Goal: Task Accomplishment & Management: Manage account settings

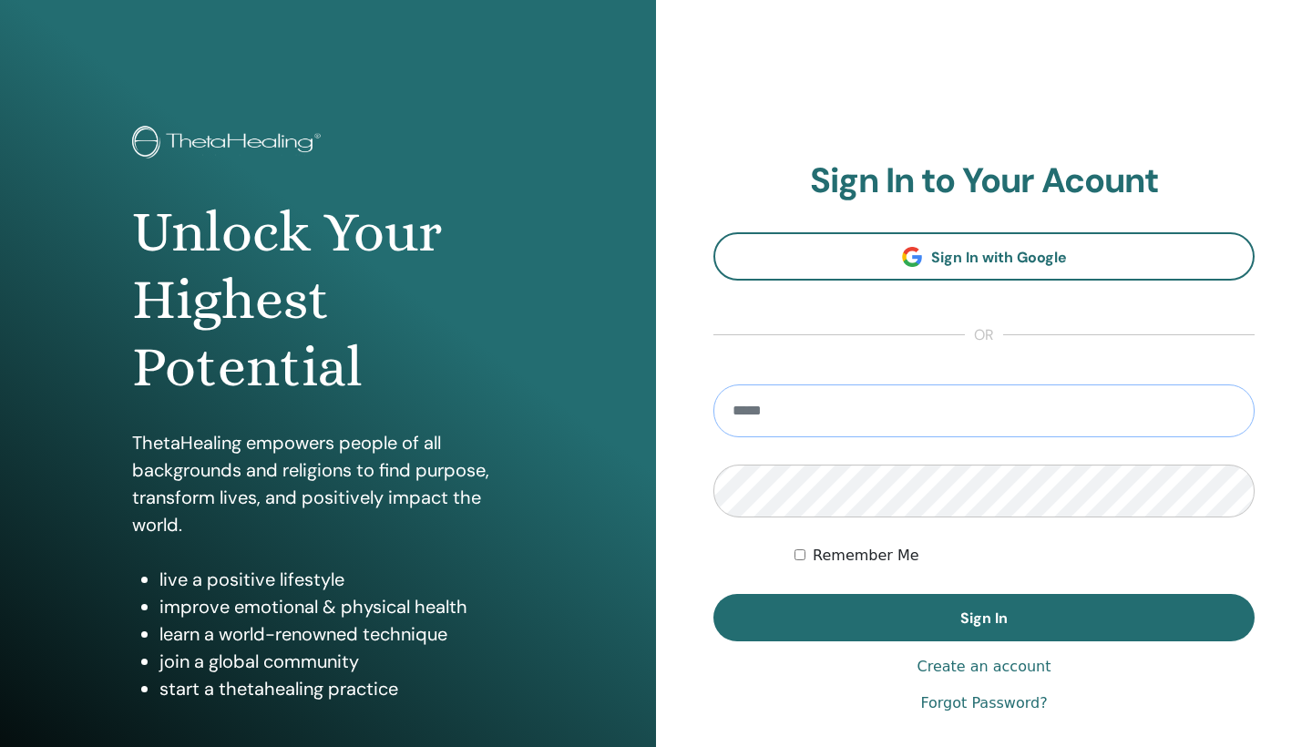
type input "**********"
click at [984, 618] on button "Sign In" at bounding box center [984, 617] width 541 height 47
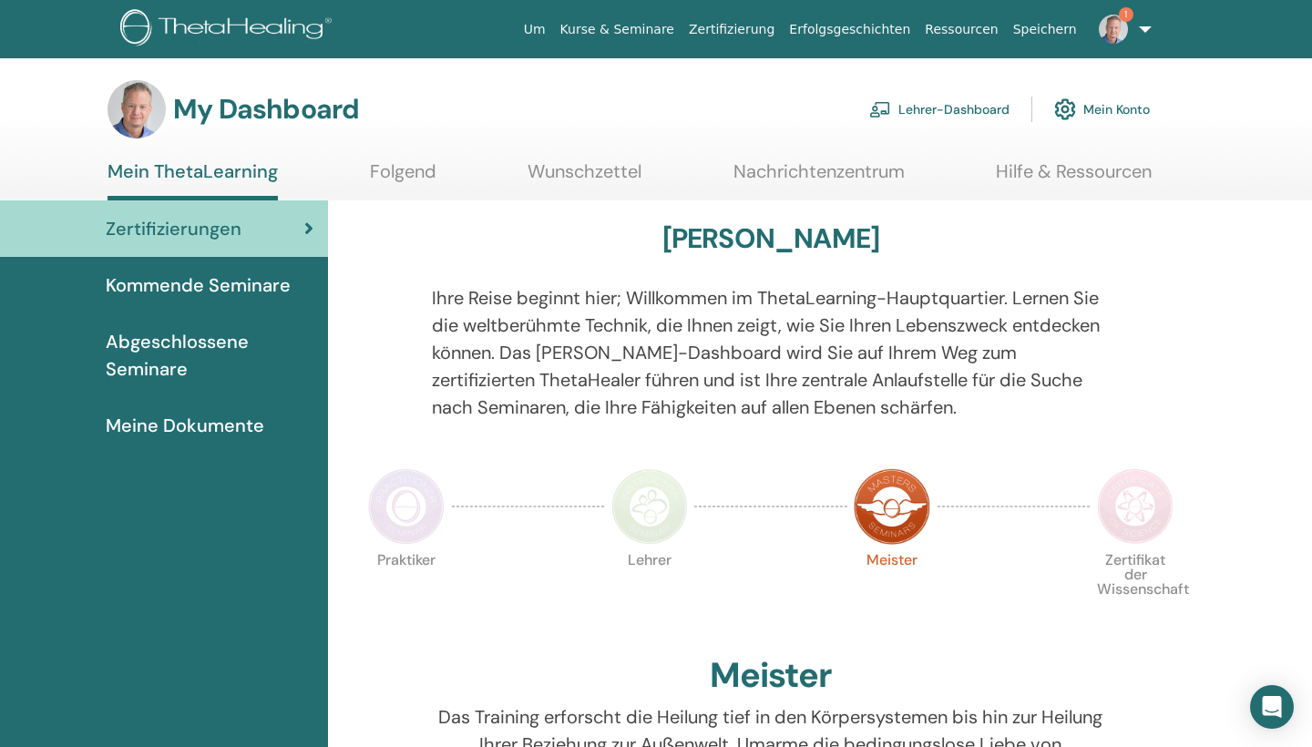
click at [201, 341] on span "Abgeschlossene Seminare" at bounding box center [210, 355] width 208 height 55
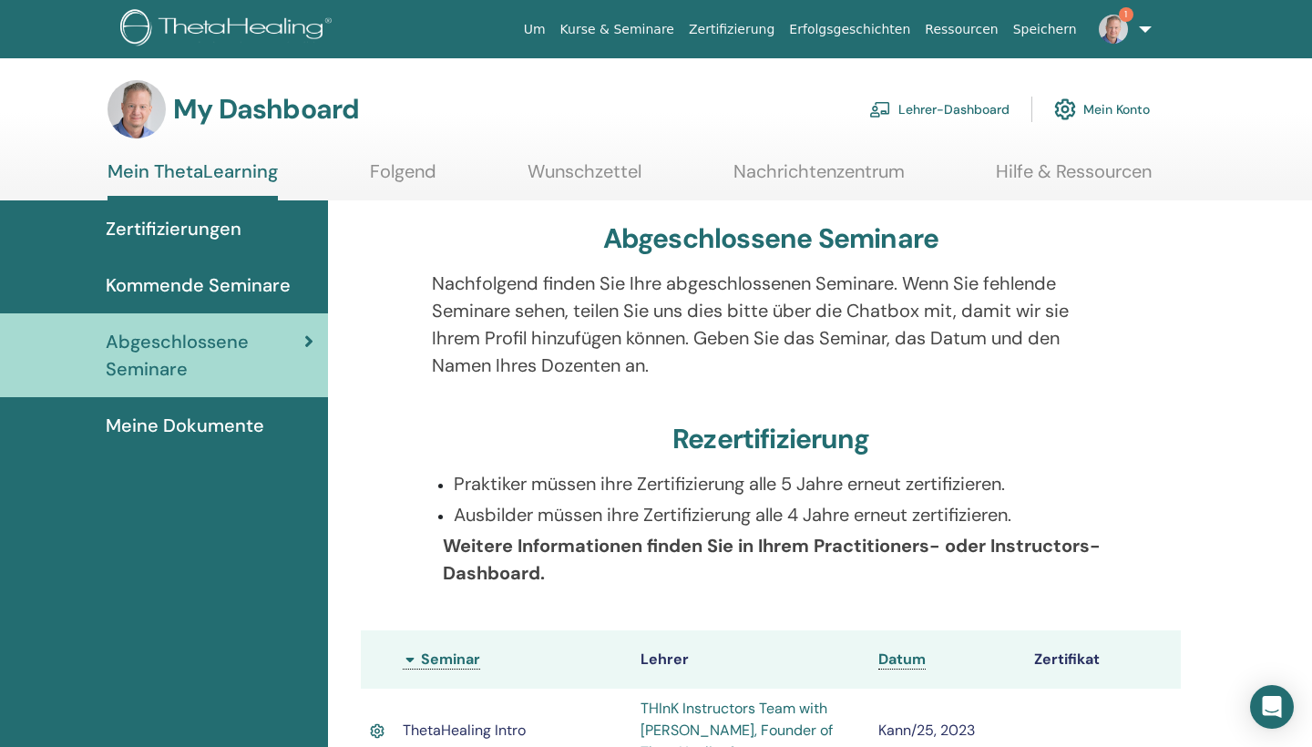
click at [949, 100] on link "Lehrer-Dashboard" at bounding box center [939, 109] width 140 height 40
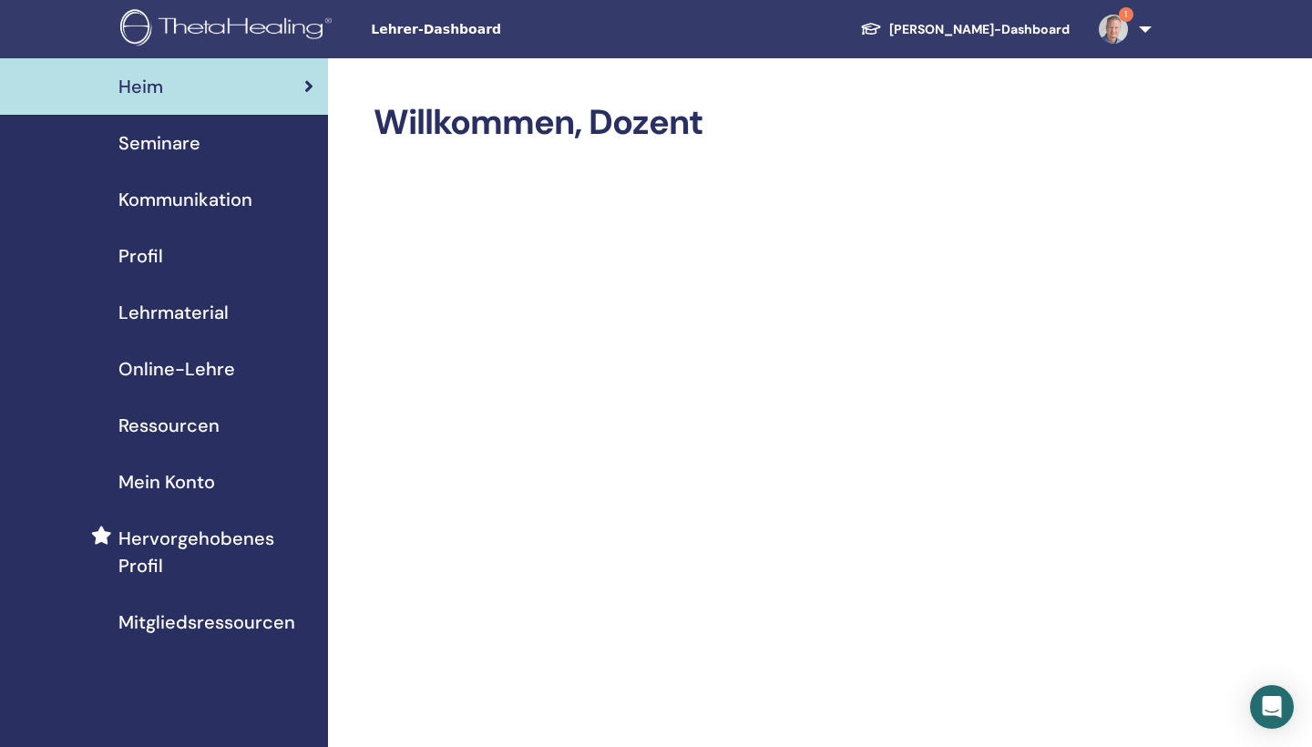
click at [190, 149] on span "Seminare" at bounding box center [159, 142] width 82 height 27
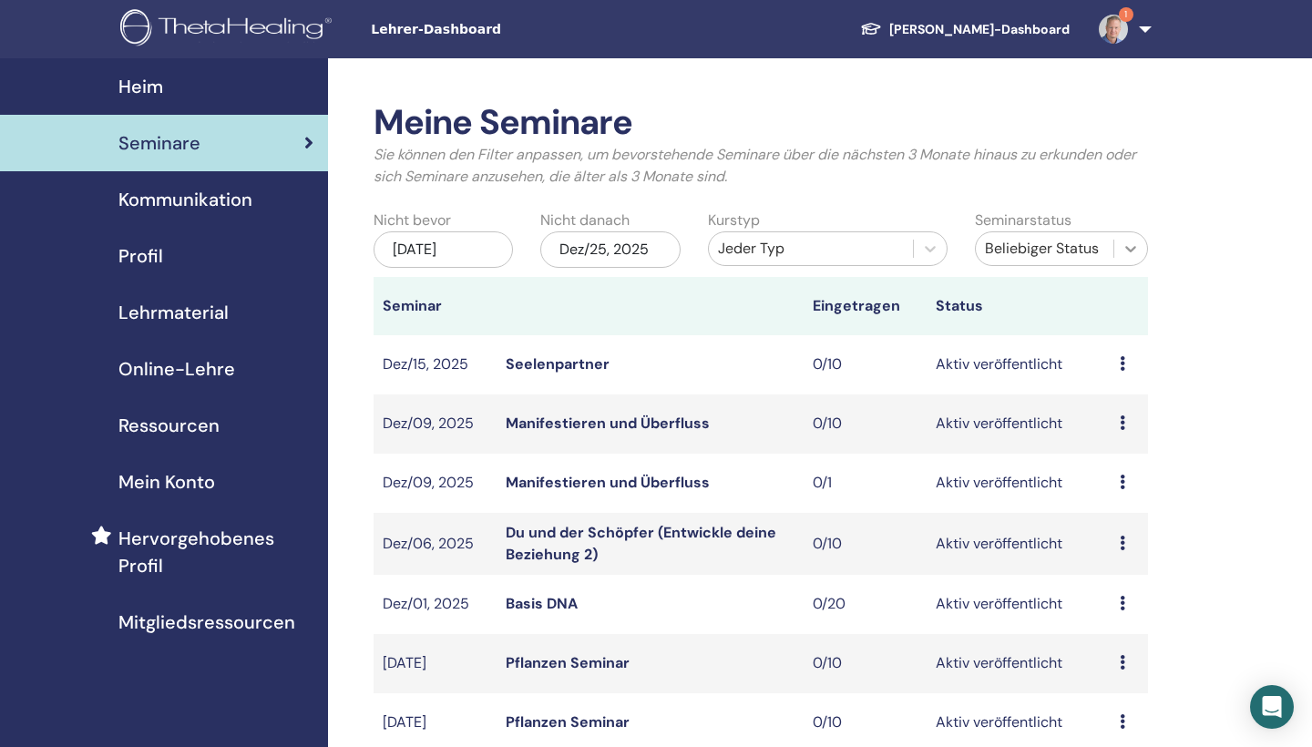
click at [1125, 249] on icon at bounding box center [1131, 249] width 18 height 18
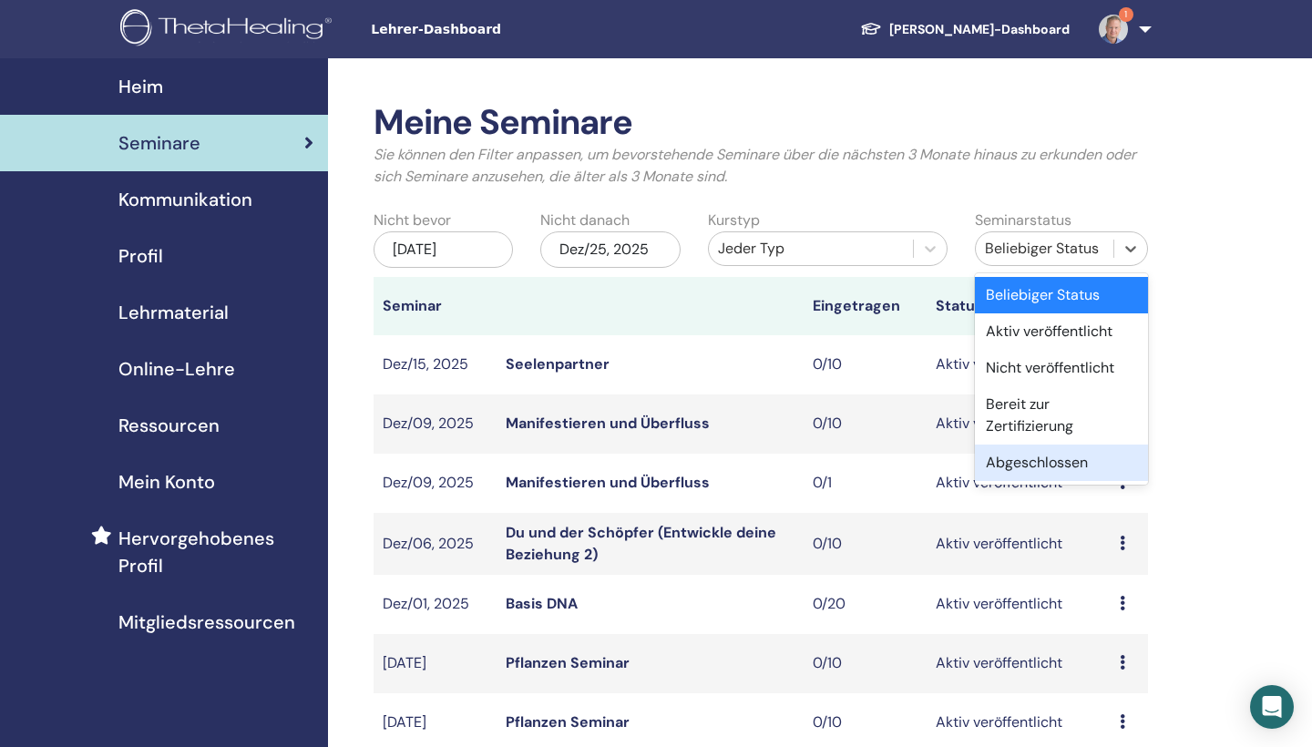
click at [1019, 467] on div "Abgeschlossen" at bounding box center [1061, 463] width 173 height 36
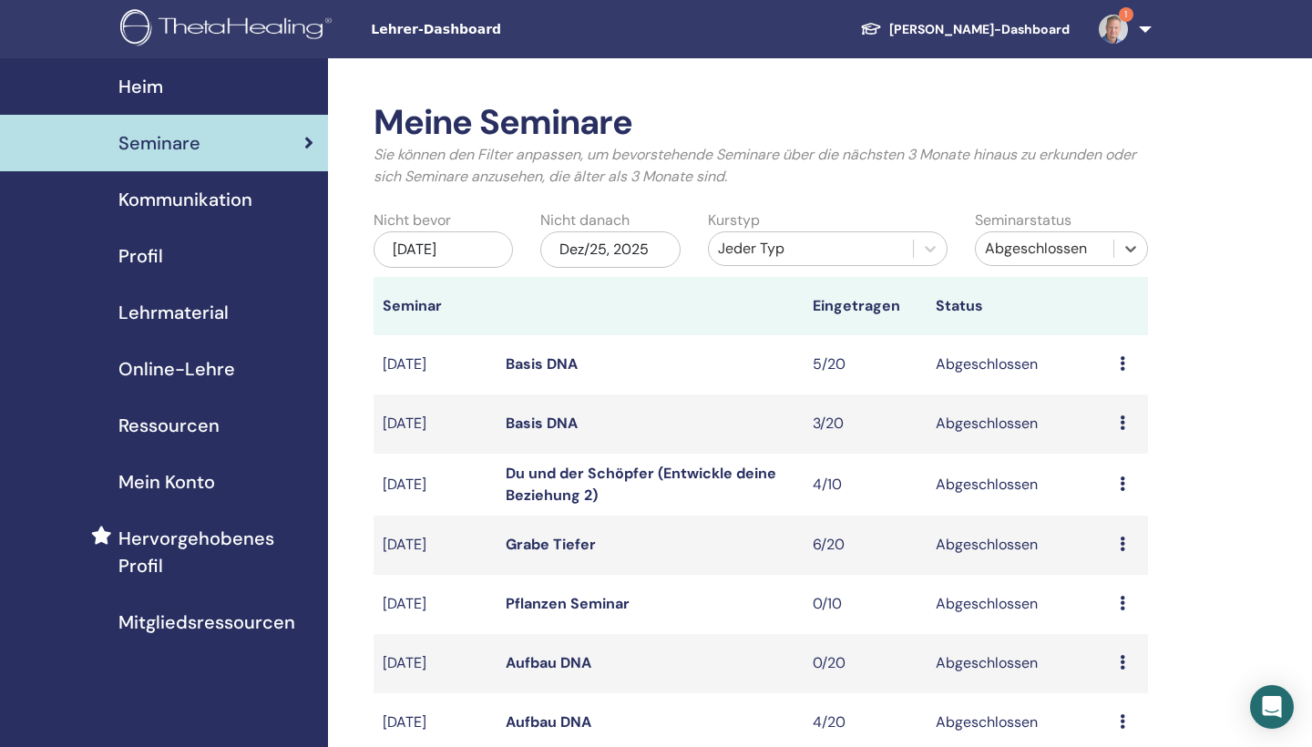
click at [488, 250] on div "Jun/25, 2025" at bounding box center [443, 249] width 139 height 36
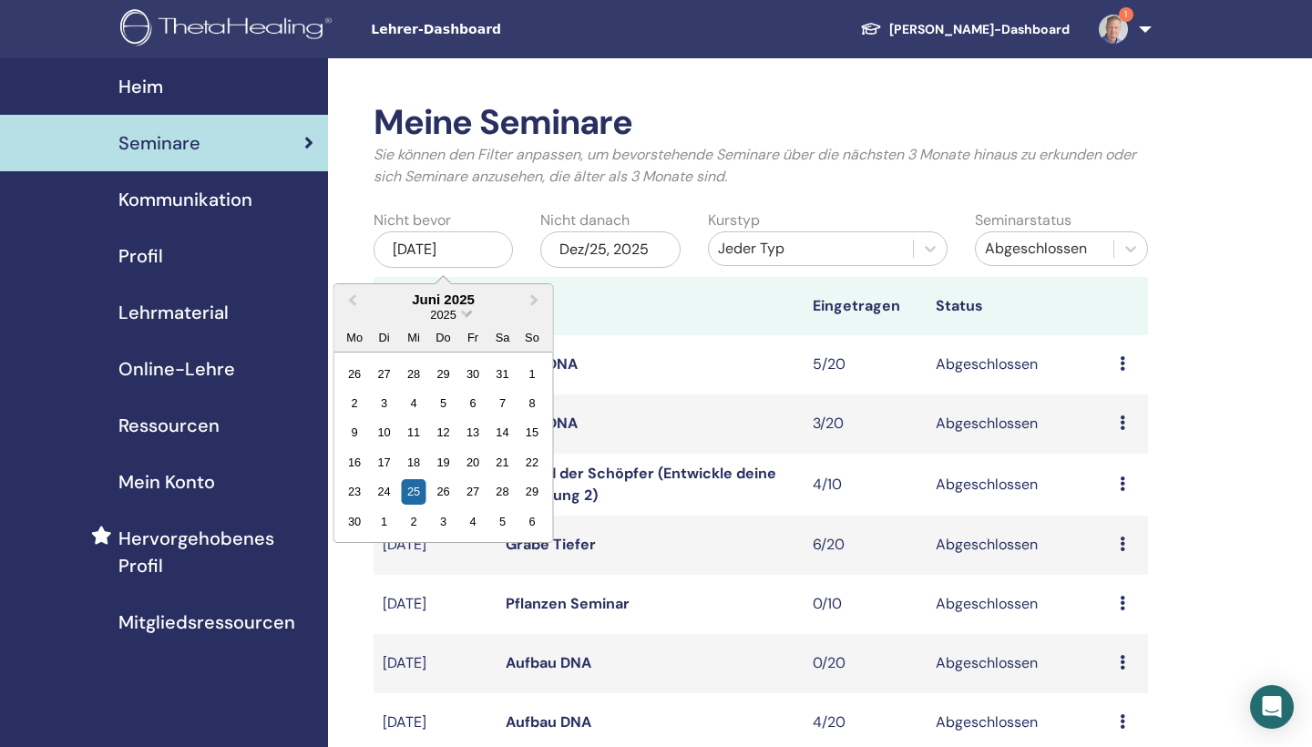
click at [463, 312] on span "Choose Date" at bounding box center [467, 312] width 12 height 12
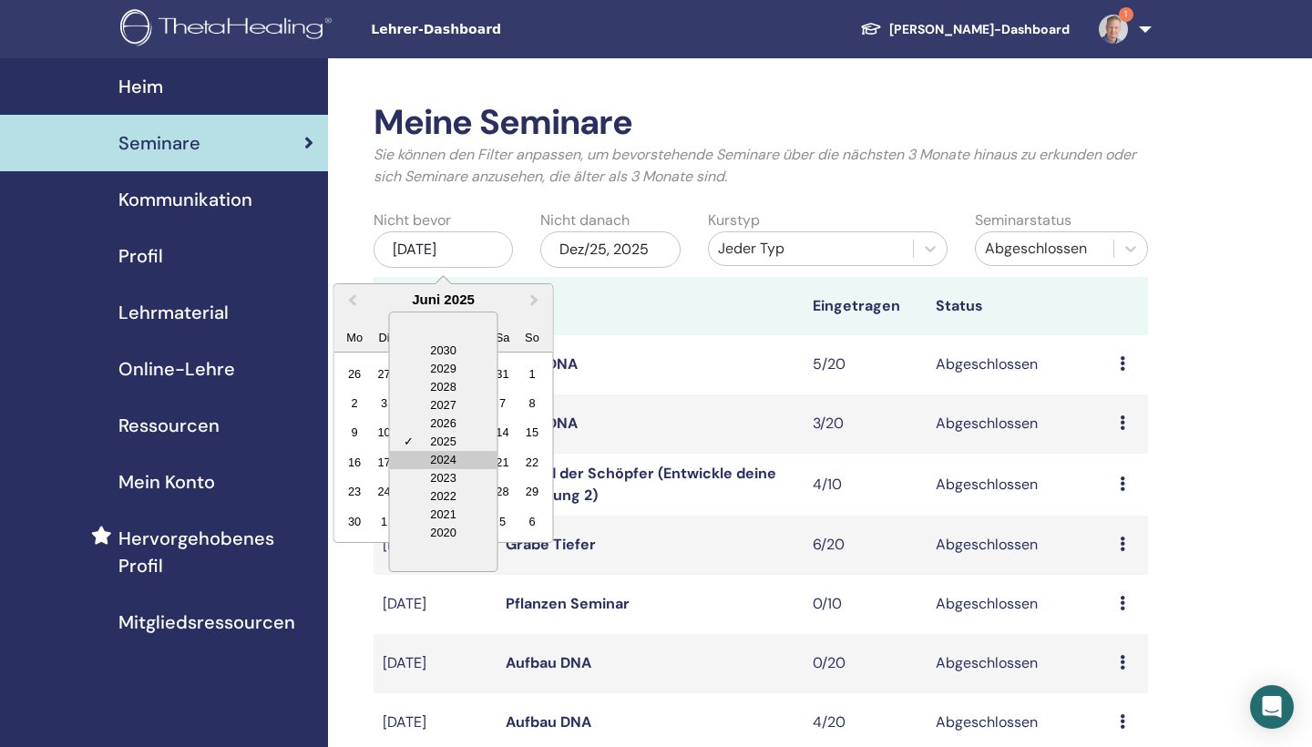
click at [447, 453] on div "2024" at bounding box center [444, 460] width 108 height 18
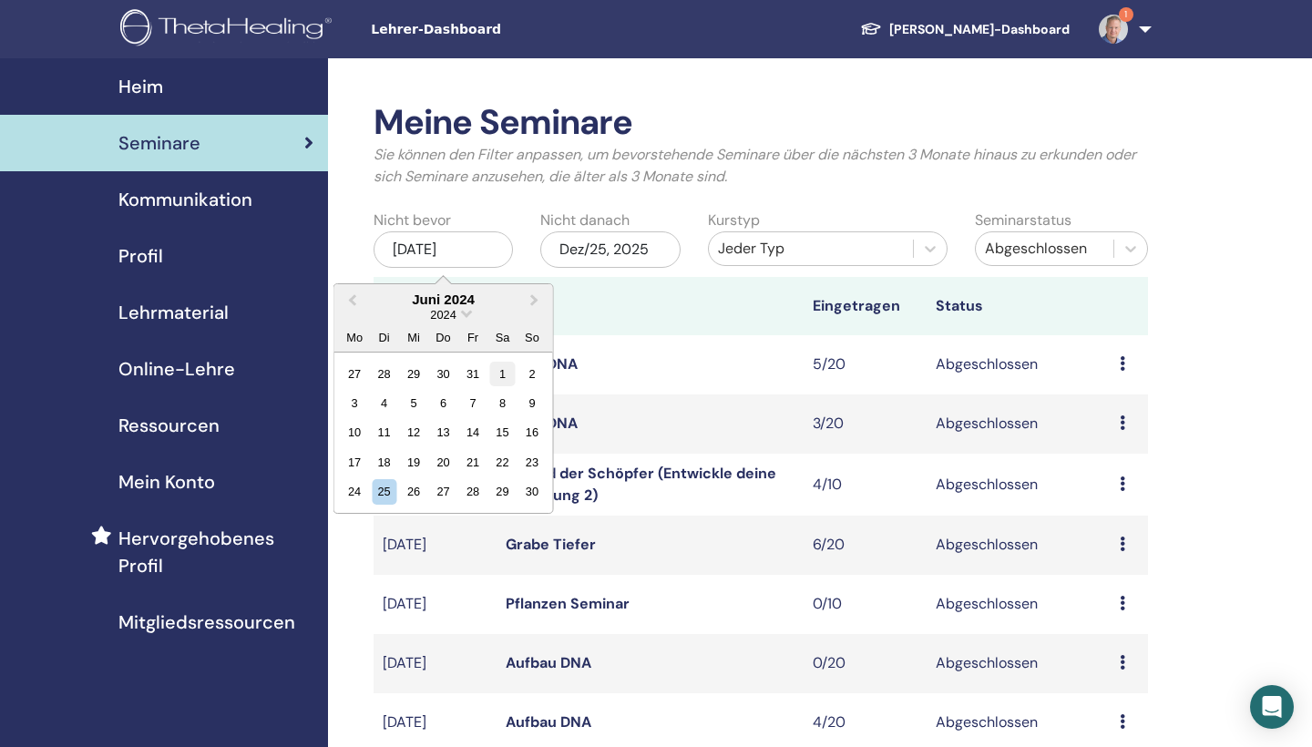
click at [502, 375] on div "1" at bounding box center [502, 373] width 25 height 25
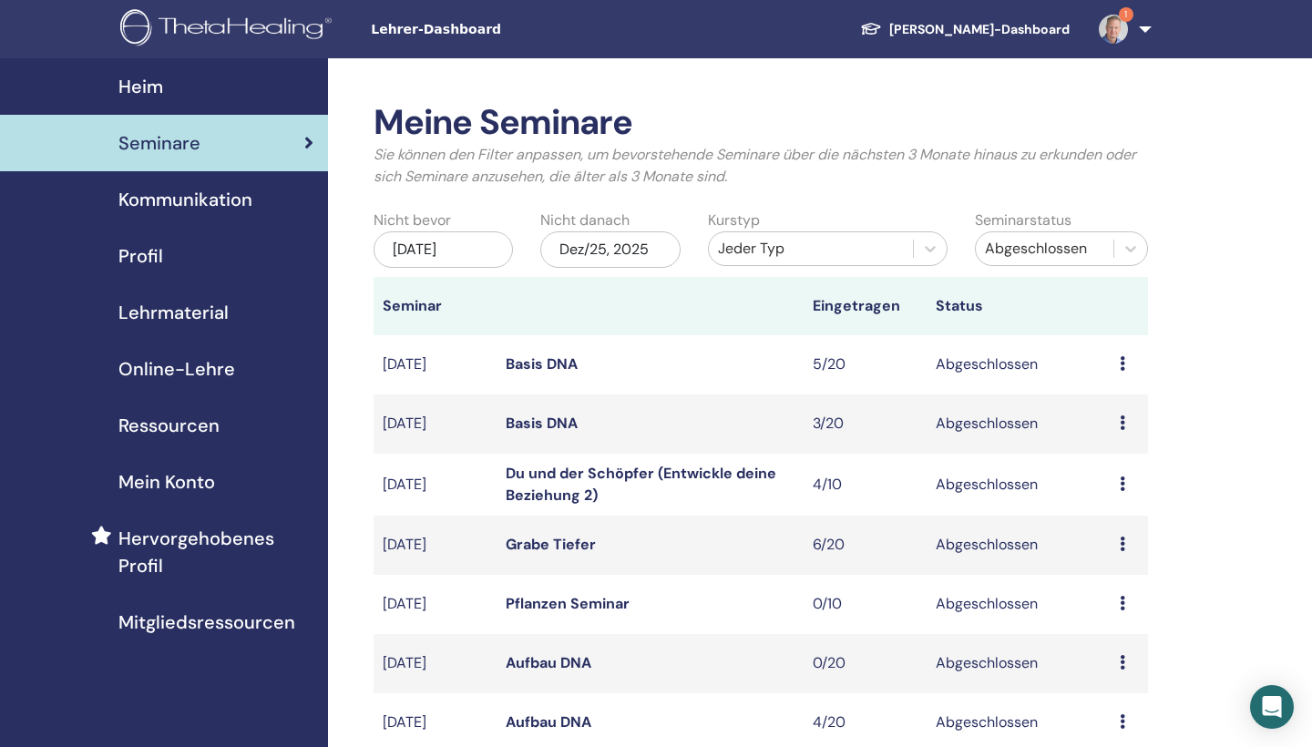
click at [631, 244] on div "Dez/25, 2025" at bounding box center [609, 249] width 139 height 36
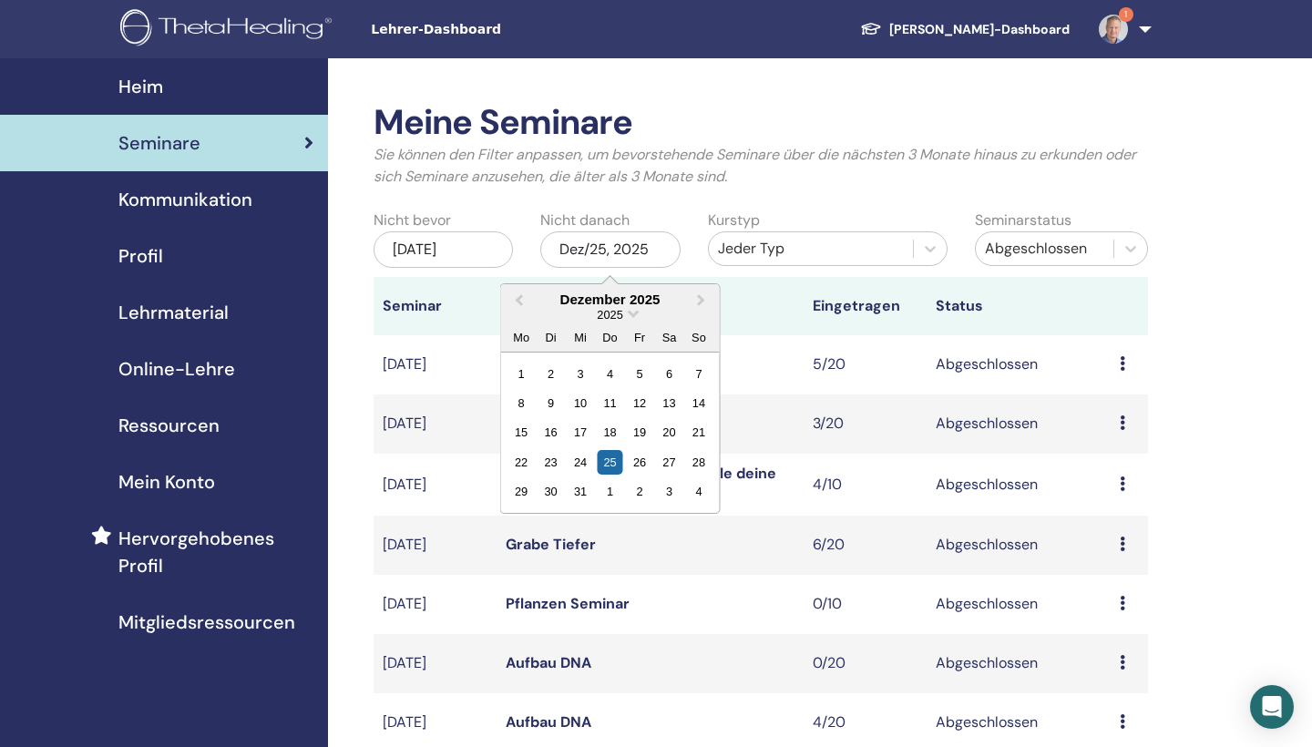
click at [625, 311] on div "2025" at bounding box center [610, 314] width 219 height 15
click at [632, 313] on span "Choose Date" at bounding box center [634, 312] width 12 height 12
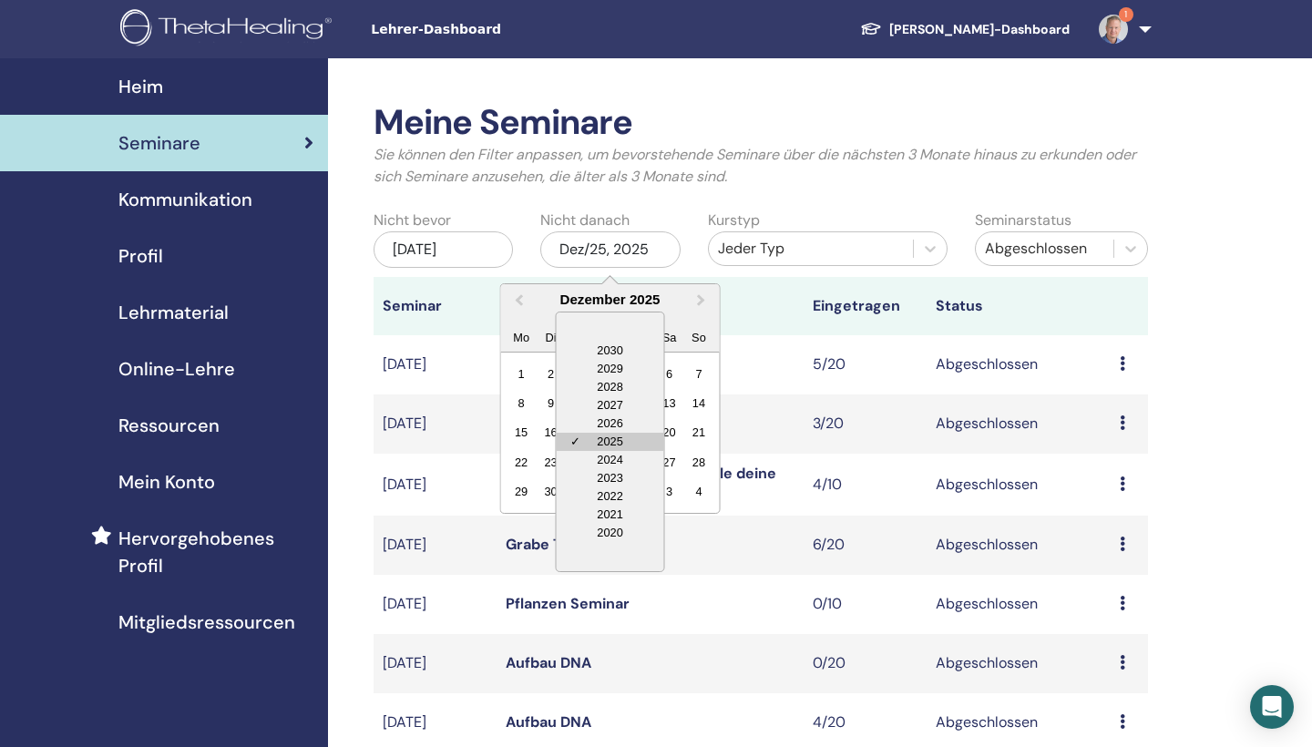
click at [612, 448] on div "✓ 2025" at bounding box center [611, 442] width 108 height 18
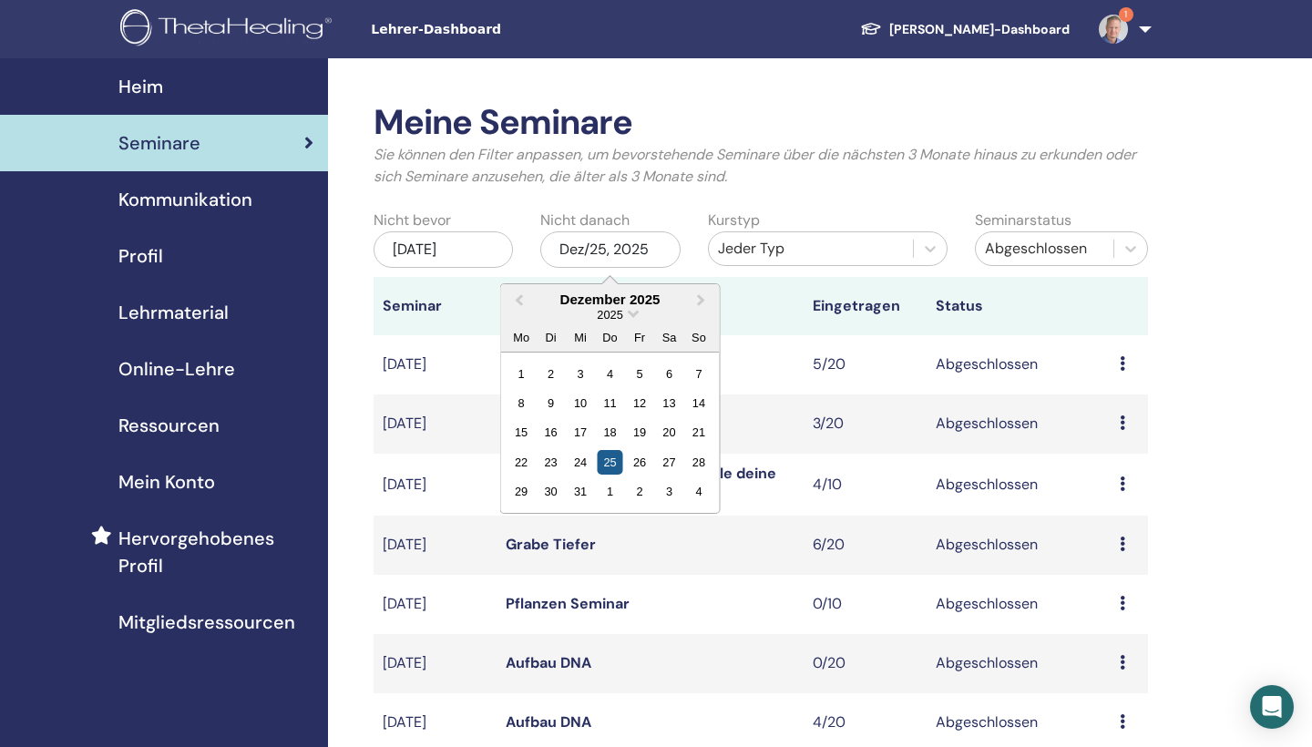
click at [609, 455] on div "25" at bounding box center [610, 462] width 25 height 25
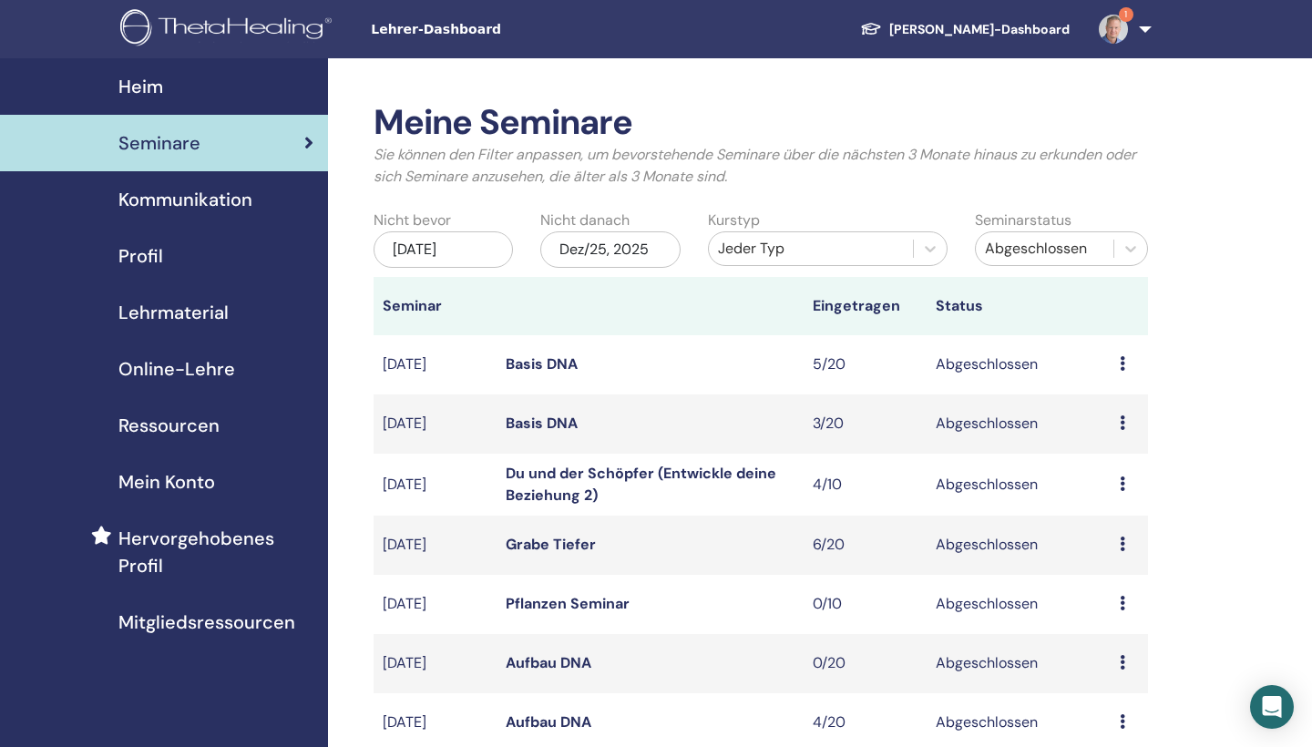
click at [632, 250] on div "Dez/25, 2025" at bounding box center [609, 249] width 139 height 36
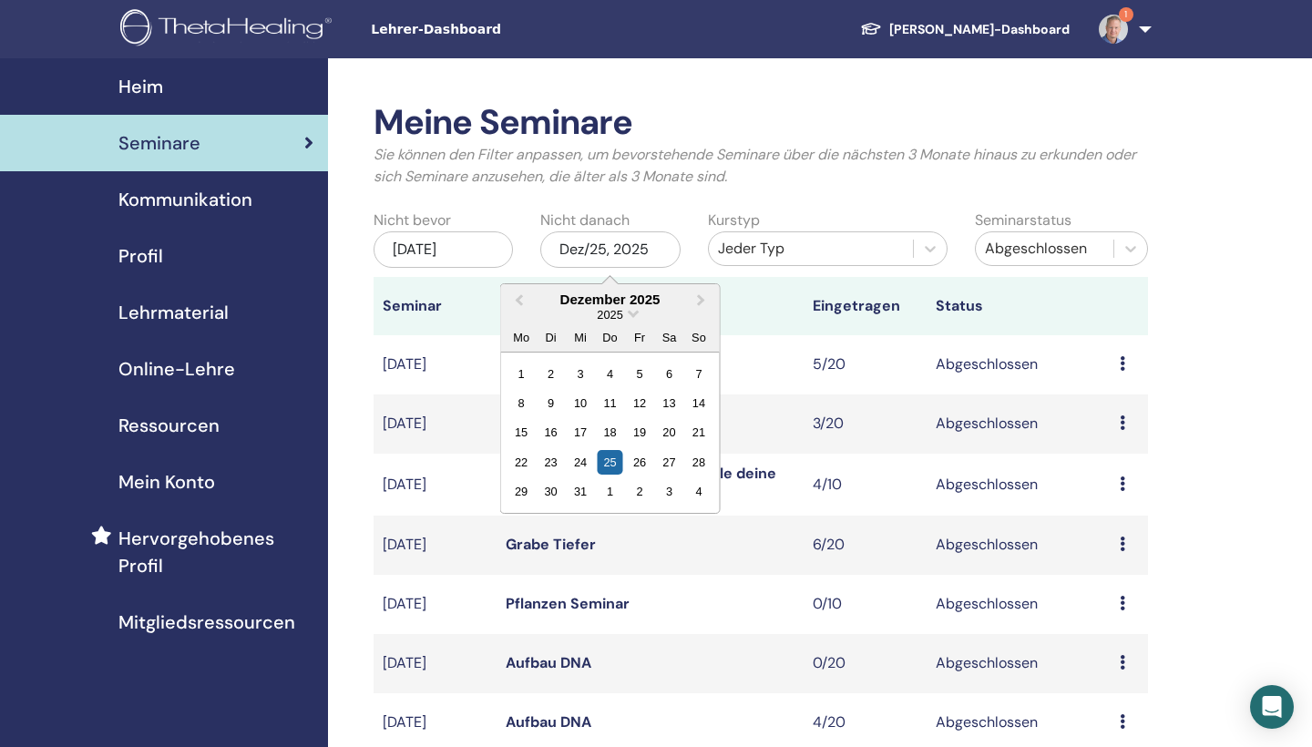
click at [627, 307] on div "2025" at bounding box center [610, 314] width 219 height 15
click at [612, 314] on span "2025" at bounding box center [611, 315] width 26 height 14
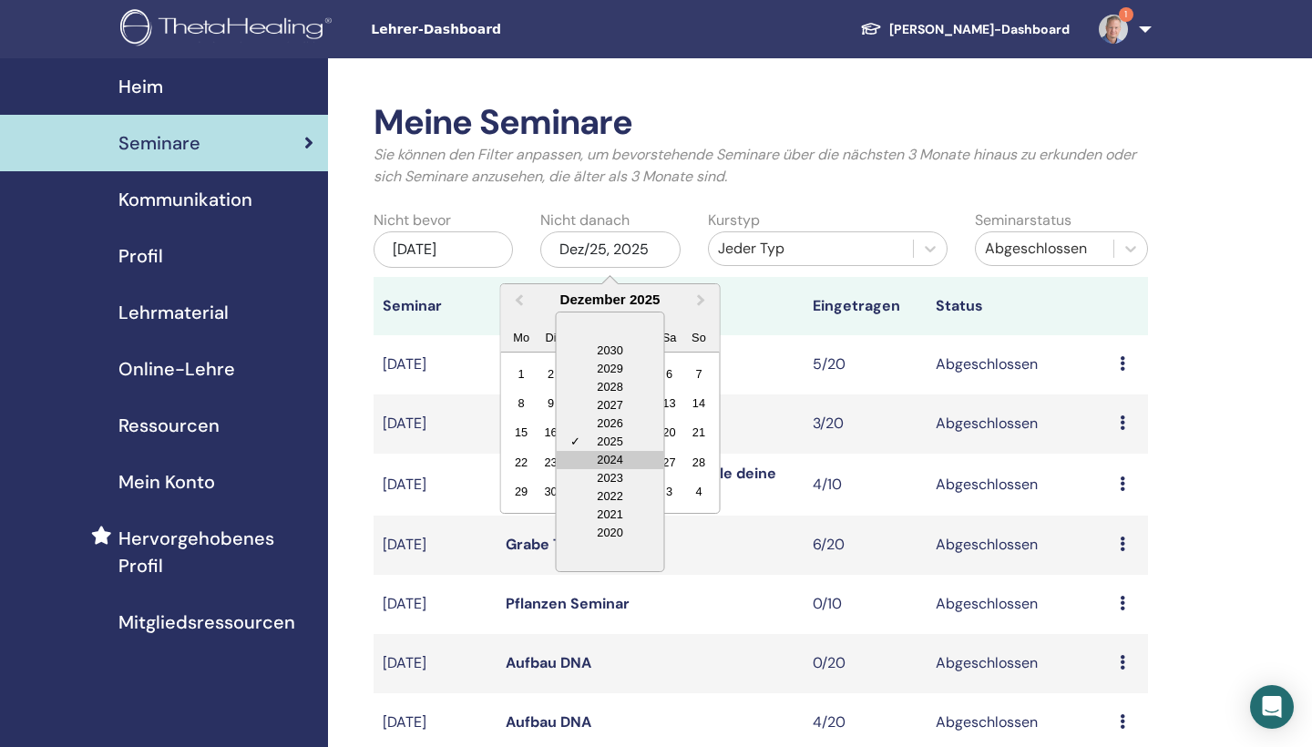
click at [606, 452] on div "2024" at bounding box center [611, 460] width 108 height 18
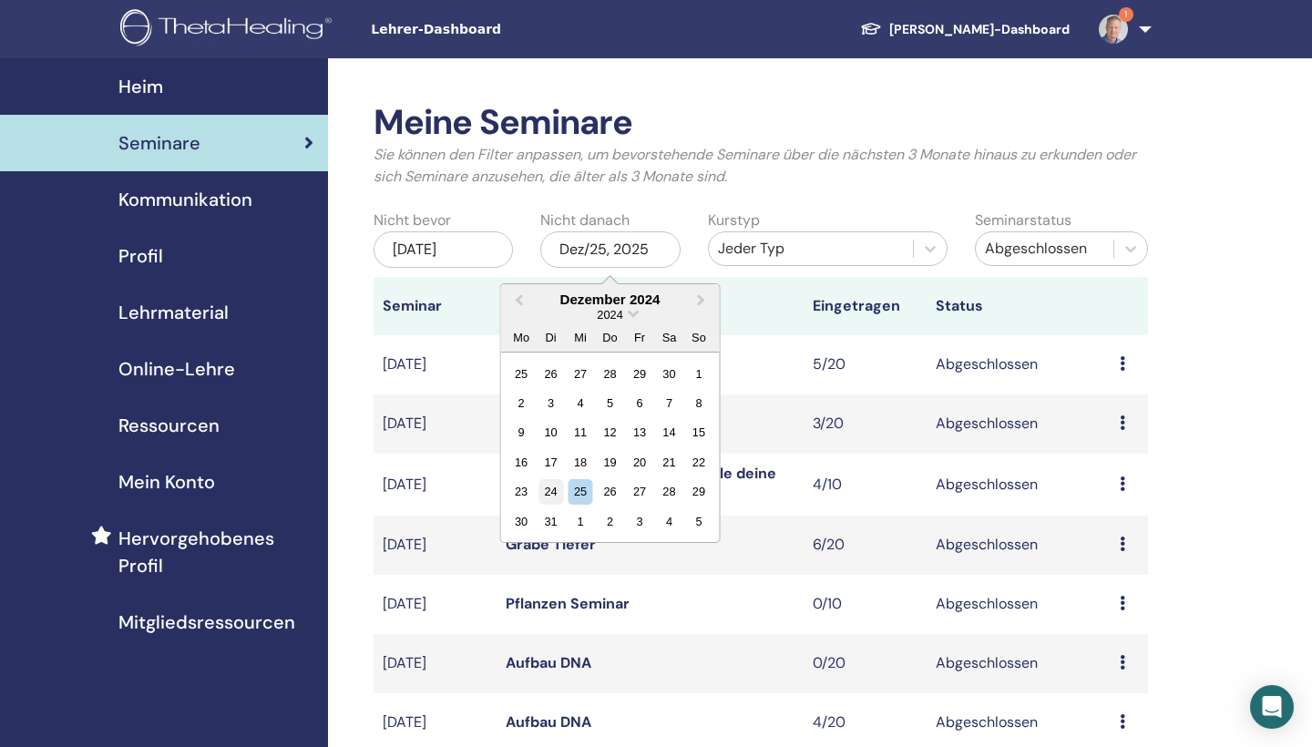
click at [552, 484] on div "24" at bounding box center [551, 491] width 25 height 25
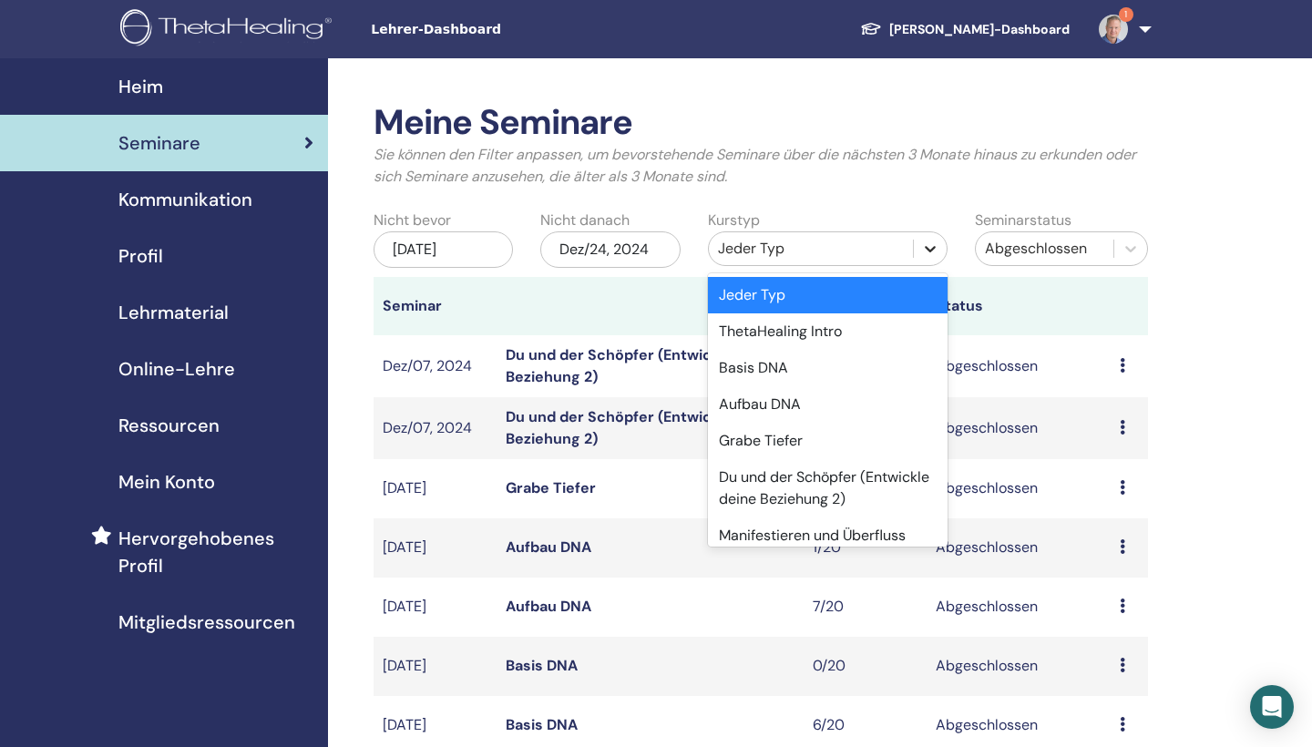
click at [914, 244] on div at bounding box center [930, 248] width 33 height 33
click at [768, 370] on div "Basis DNA" at bounding box center [828, 368] width 240 height 36
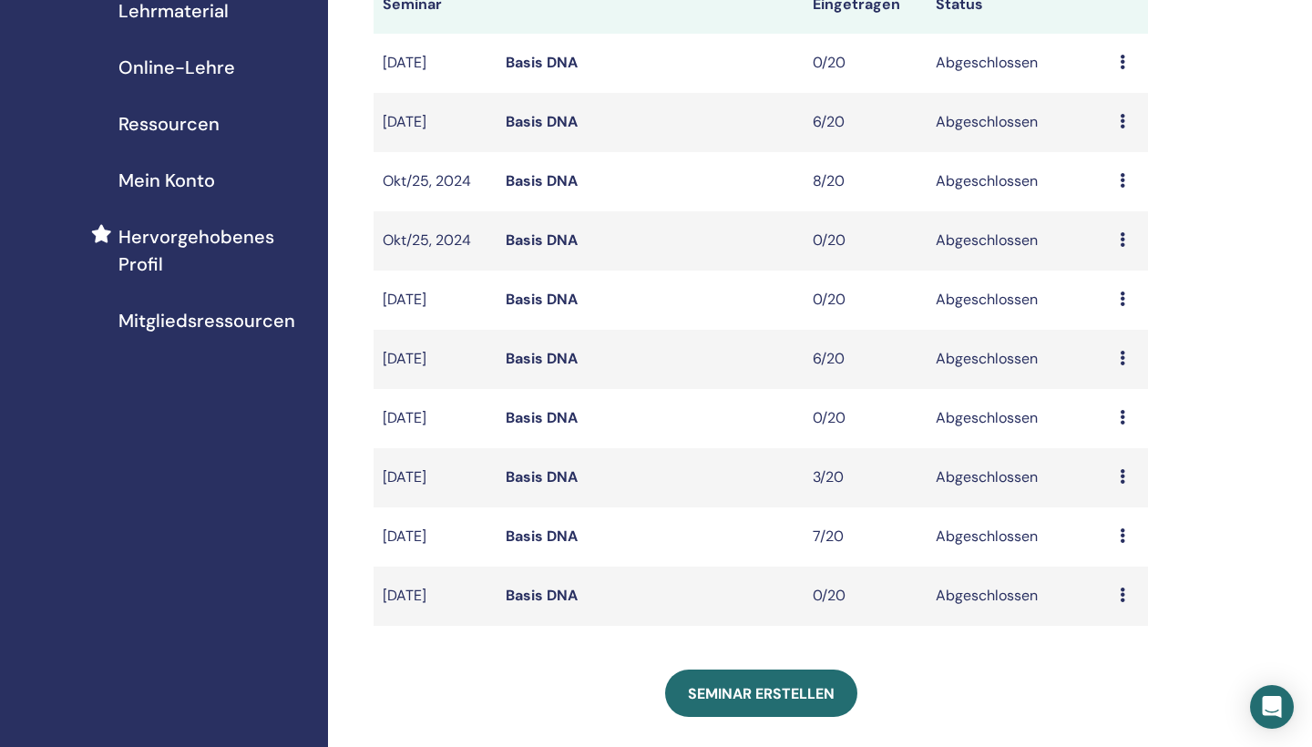
scroll to position [303, 0]
click at [554, 530] on link "Basis DNA" at bounding box center [542, 535] width 72 height 19
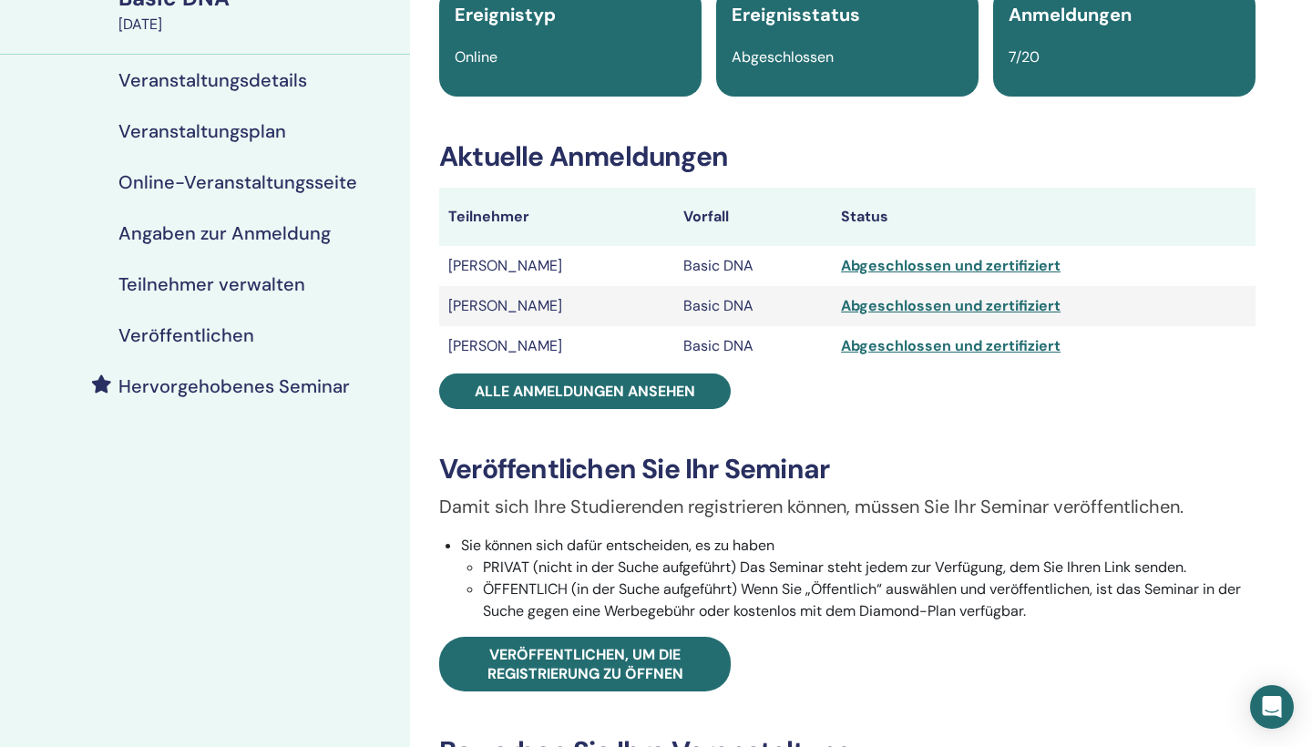
scroll to position [173, 0]
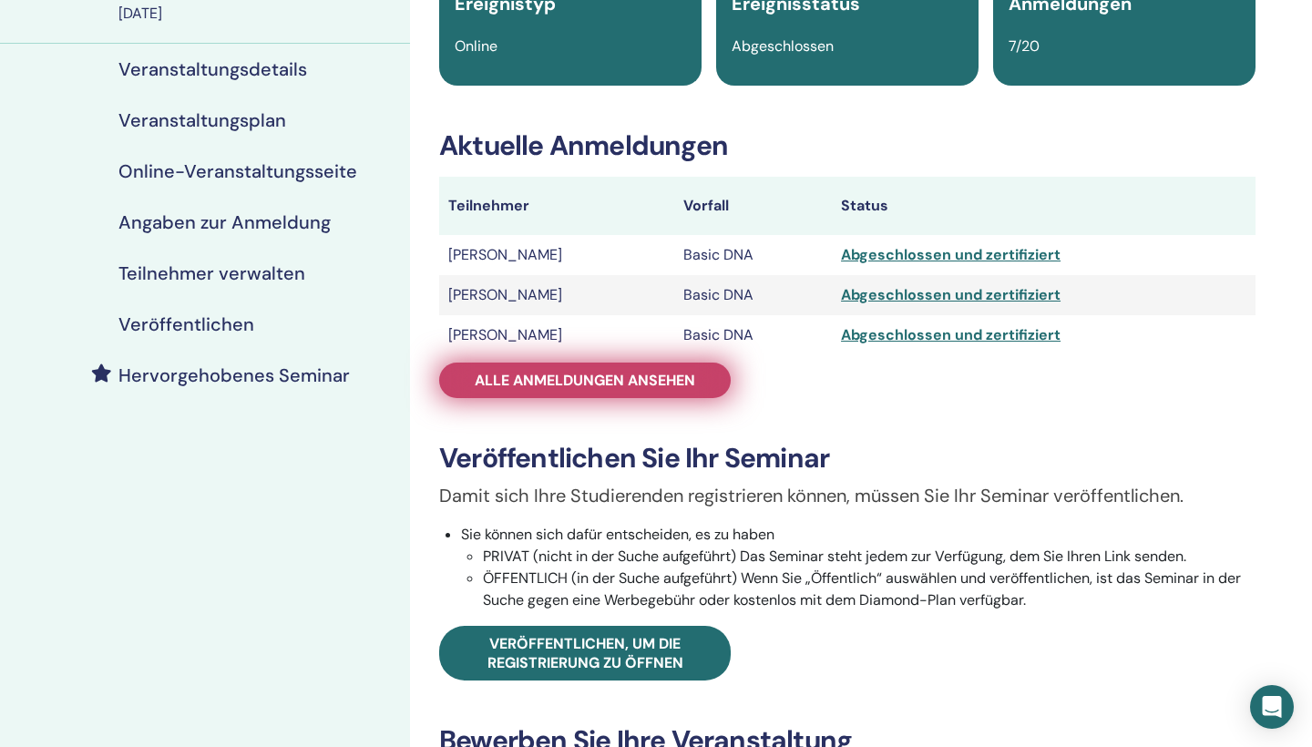
click at [552, 369] on link "Alle Anmeldungen ansehen" at bounding box center [585, 381] width 292 height 36
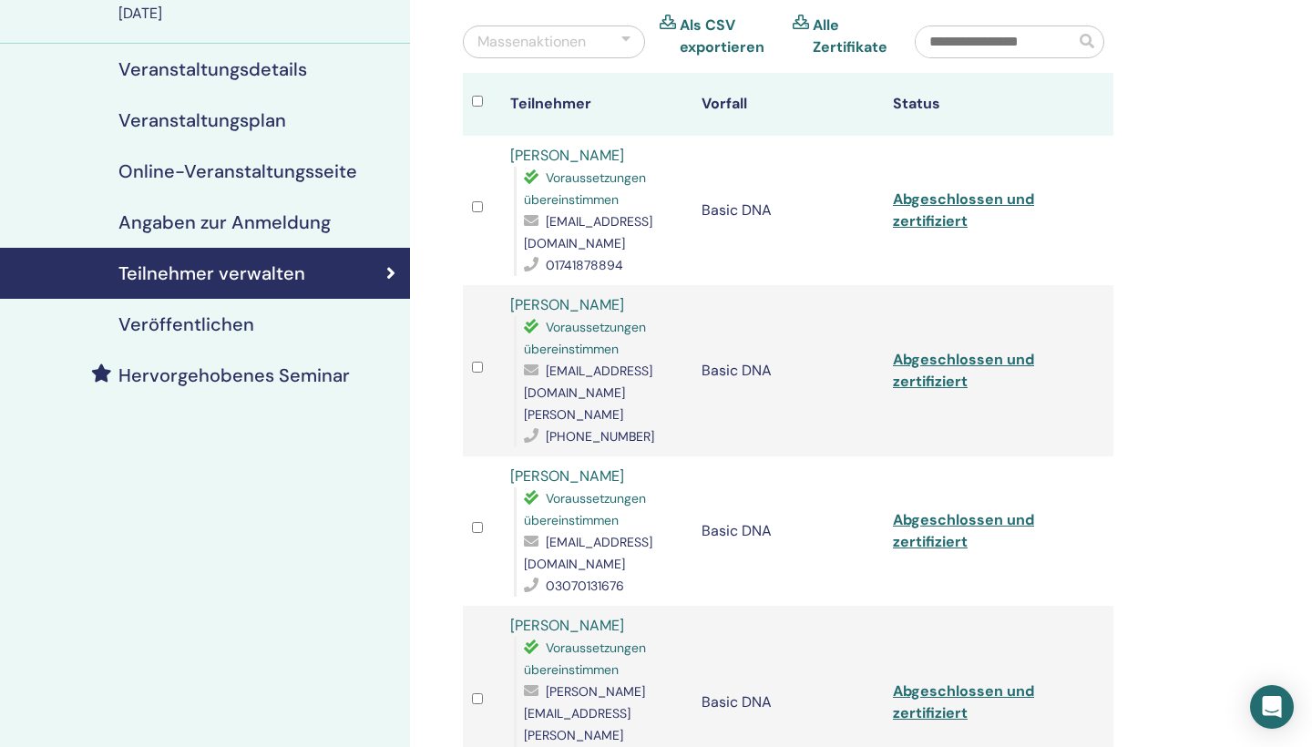
scroll to position [273, 0]
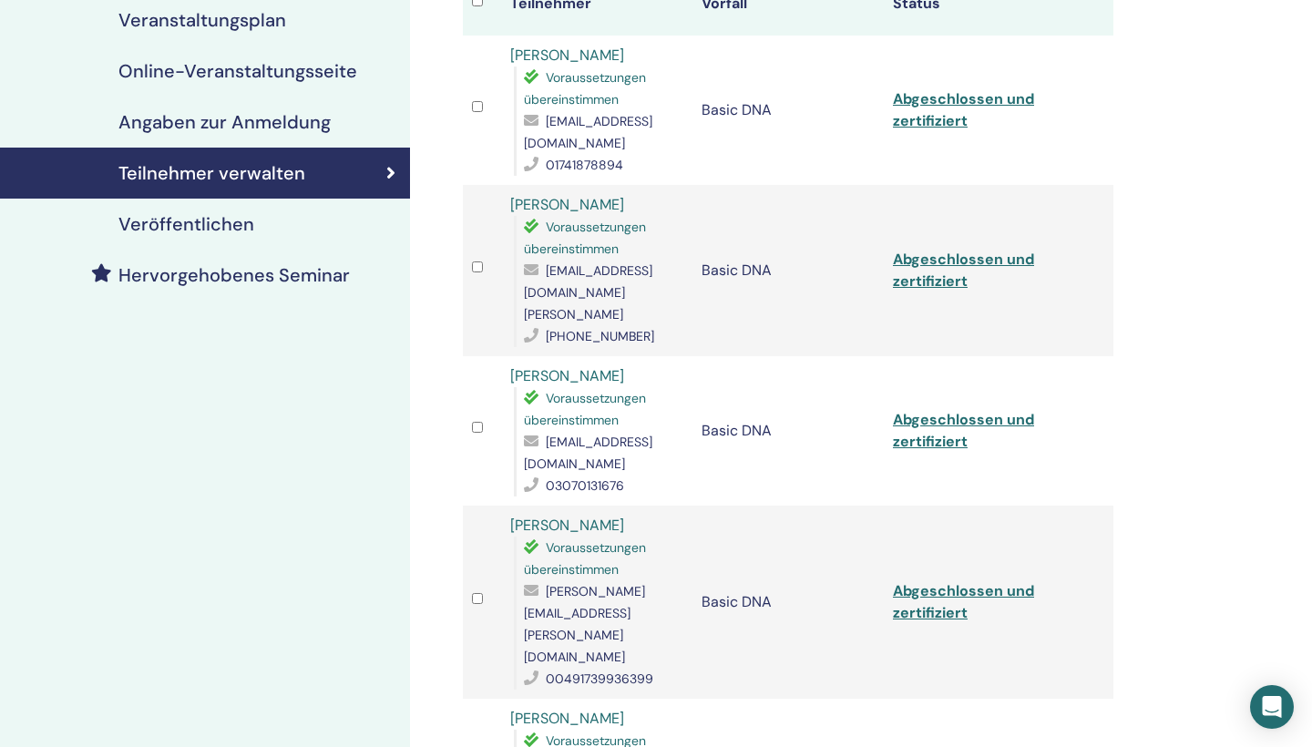
click at [564, 709] on link "Sandra Bosse" at bounding box center [567, 718] width 114 height 19
click at [569, 516] on link "Stefan Bach" at bounding box center [567, 525] width 114 height 19
click at [550, 366] on link "Evelin Fischer Fischer" at bounding box center [567, 375] width 114 height 19
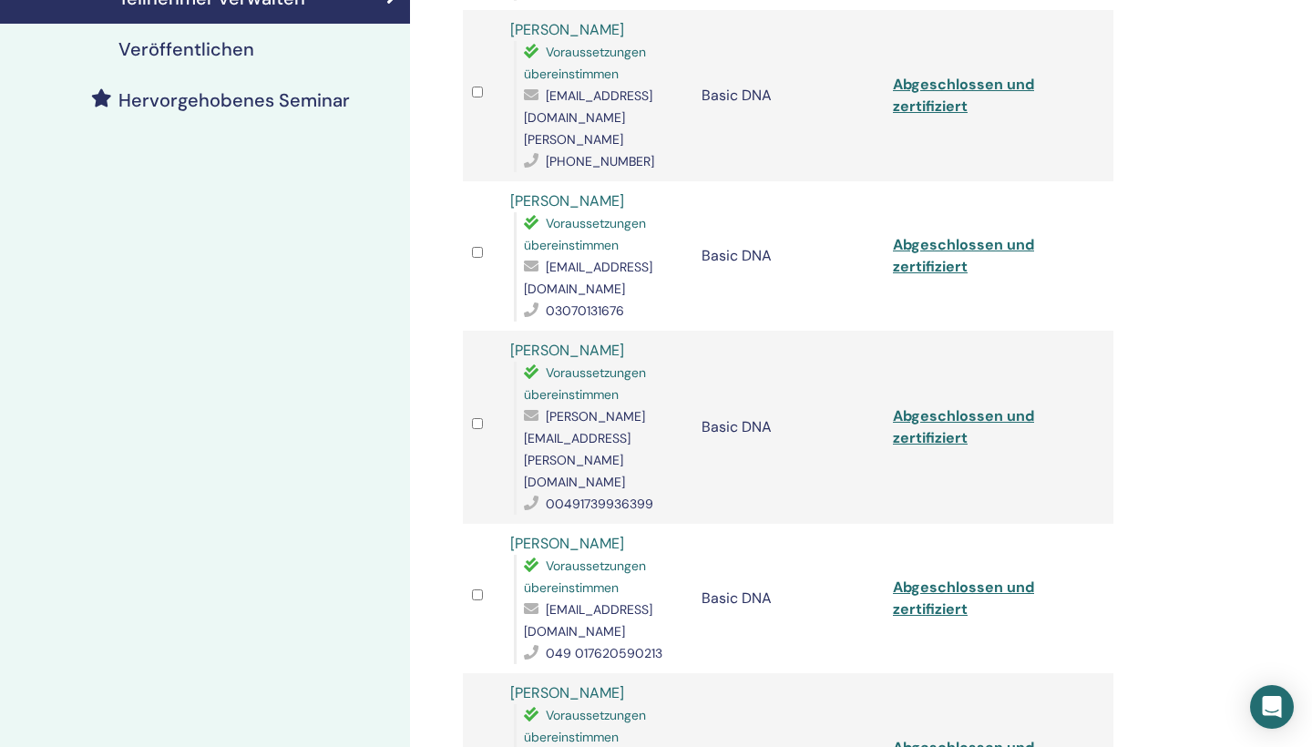
scroll to position [590, 0]
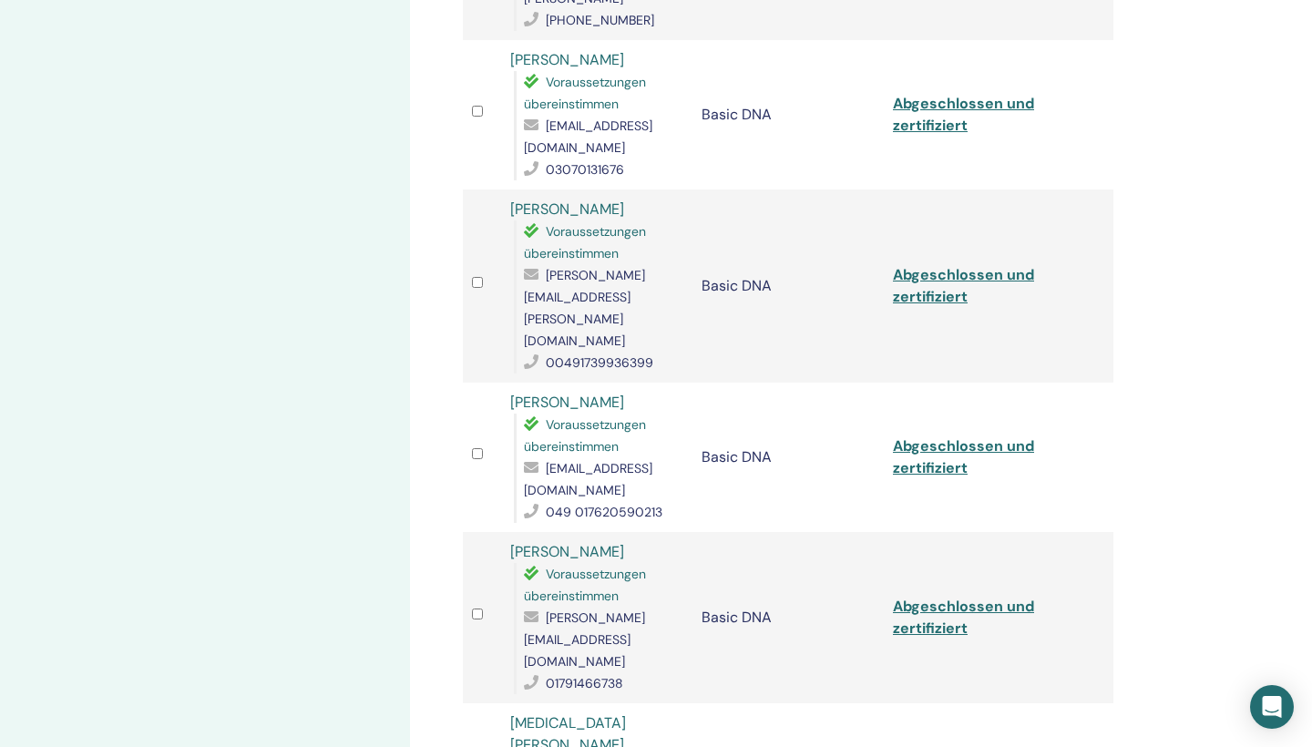
click at [555, 542] on link "nicole vormann" at bounding box center [567, 551] width 114 height 19
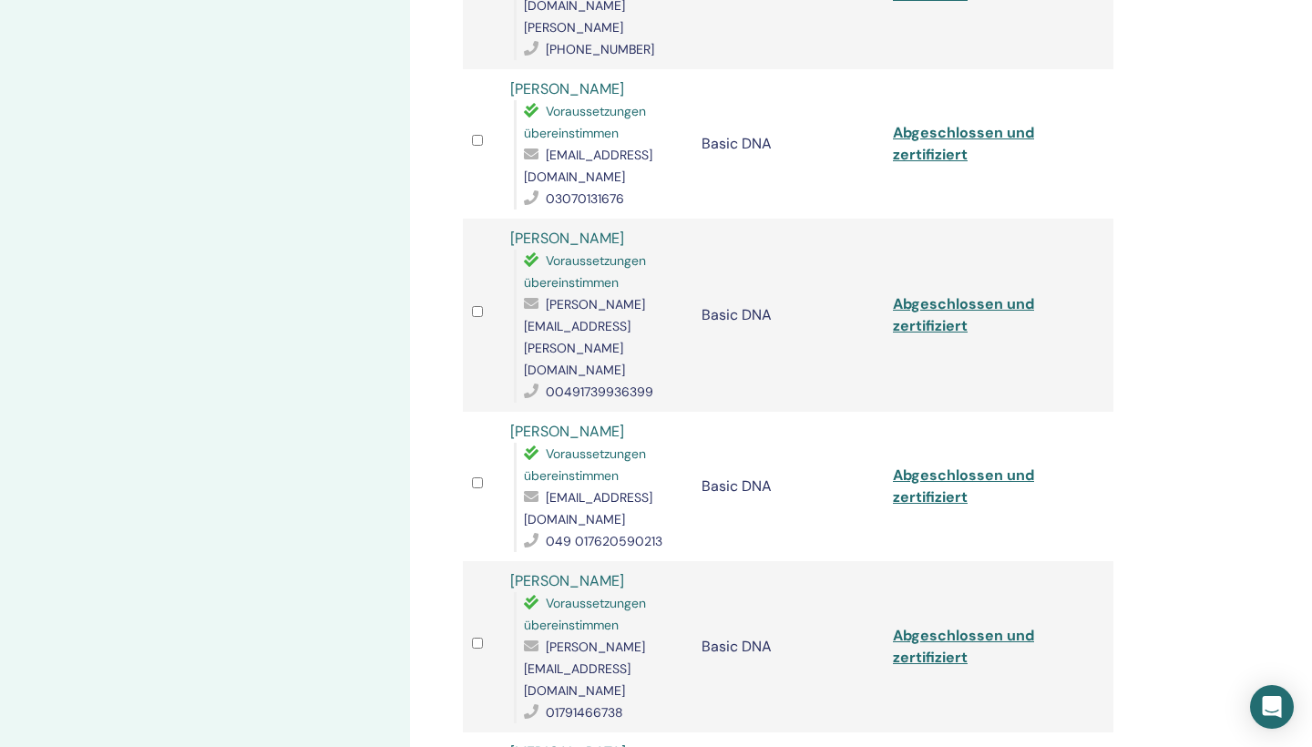
scroll to position [559, 0]
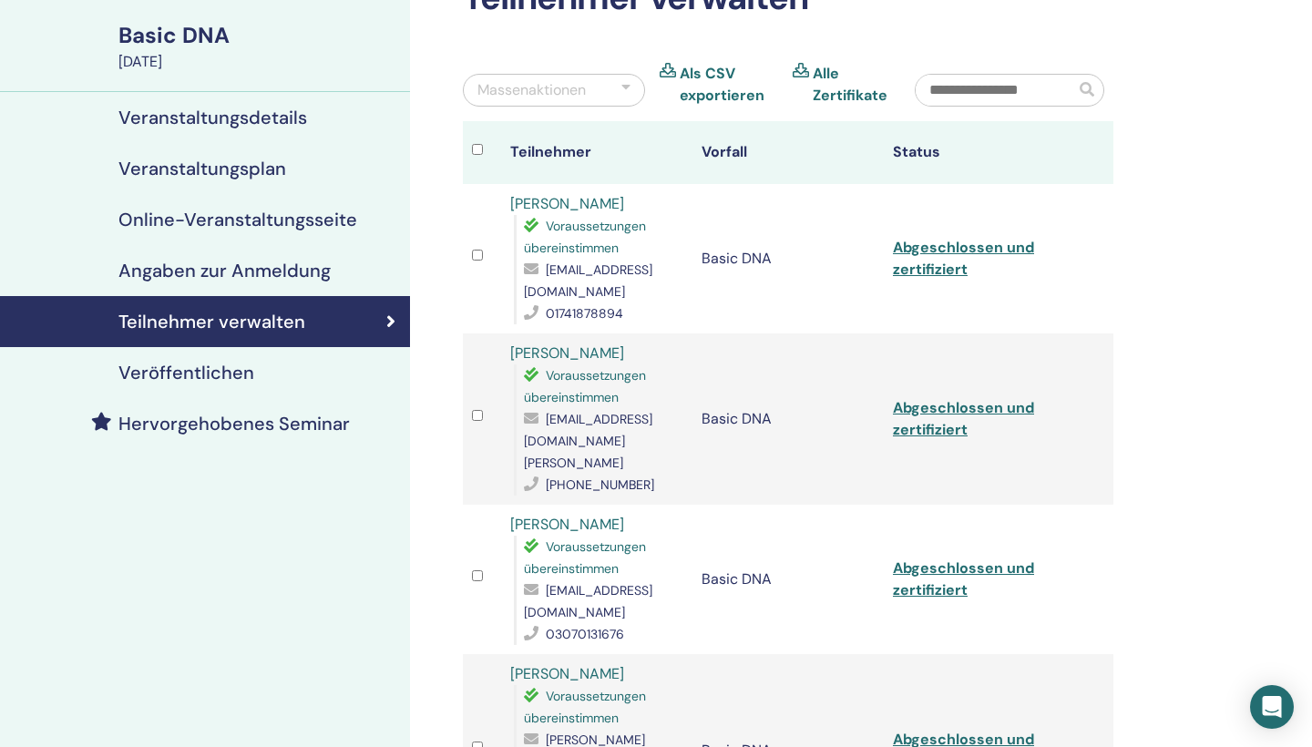
scroll to position [123, 0]
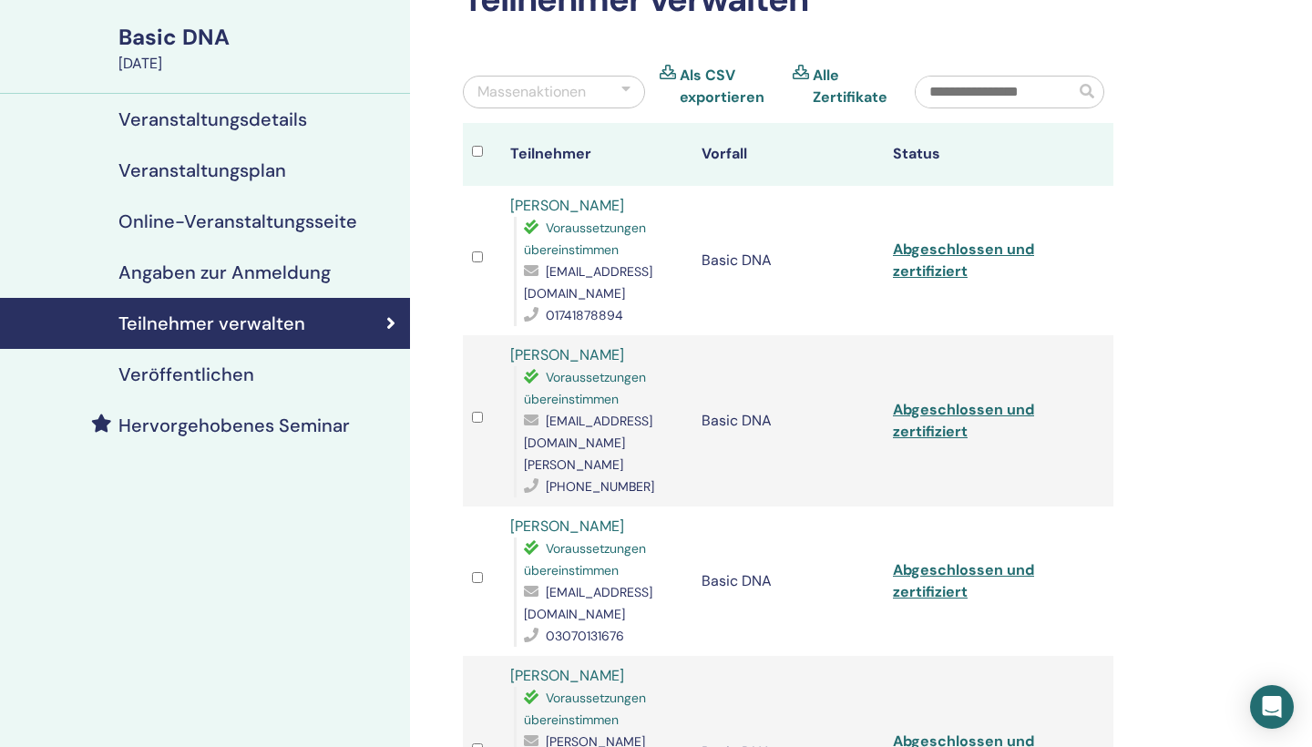
click at [578, 345] on link "dani gassner" at bounding box center [567, 354] width 114 height 19
click at [559, 200] on link "Olga Zöllinger" at bounding box center [567, 205] width 114 height 19
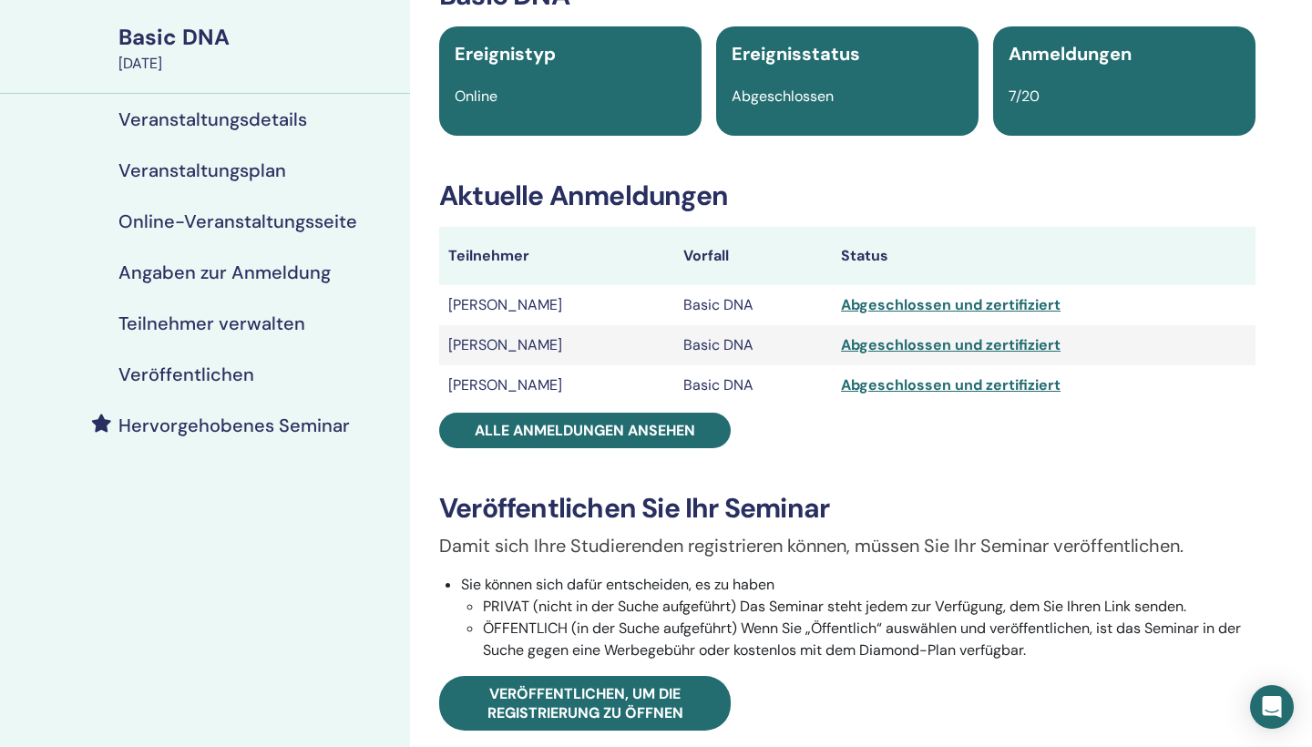
scroll to position [173, 0]
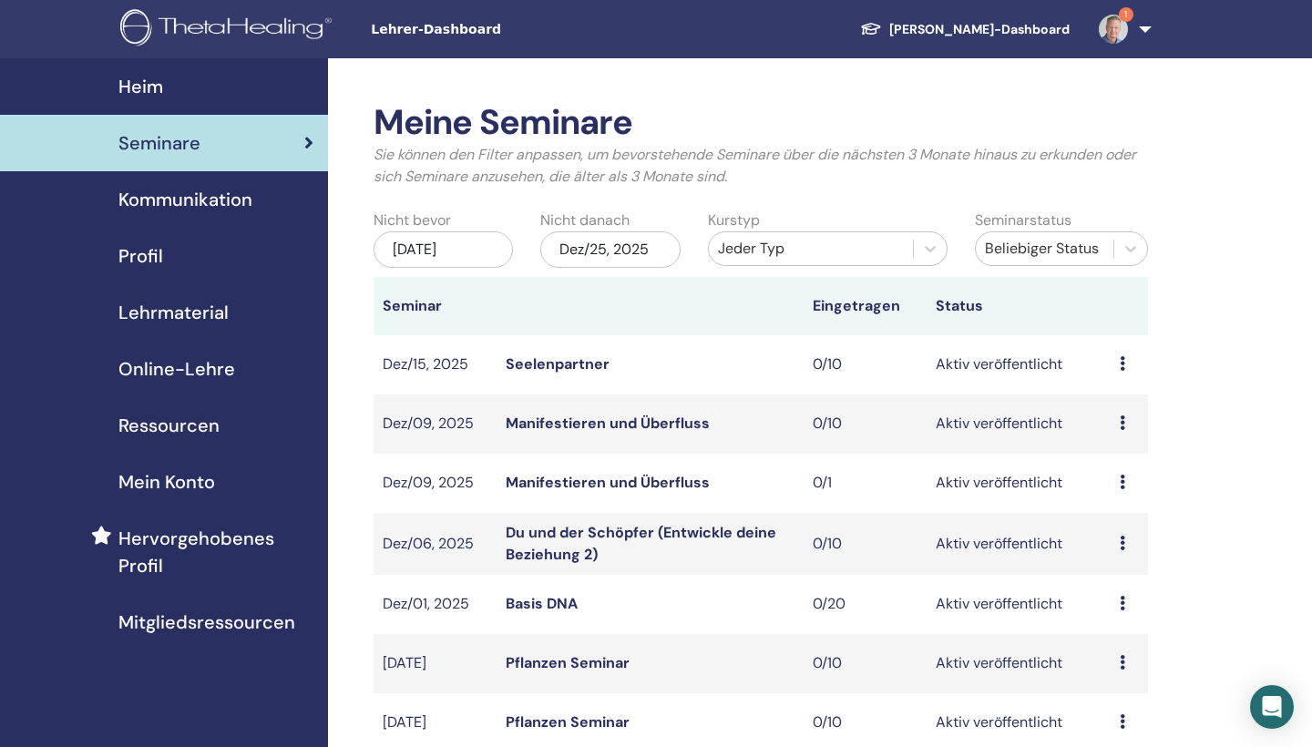
click at [866, 228] on div "Kurstyp Jeder Typ" at bounding box center [827, 243] width 267 height 67
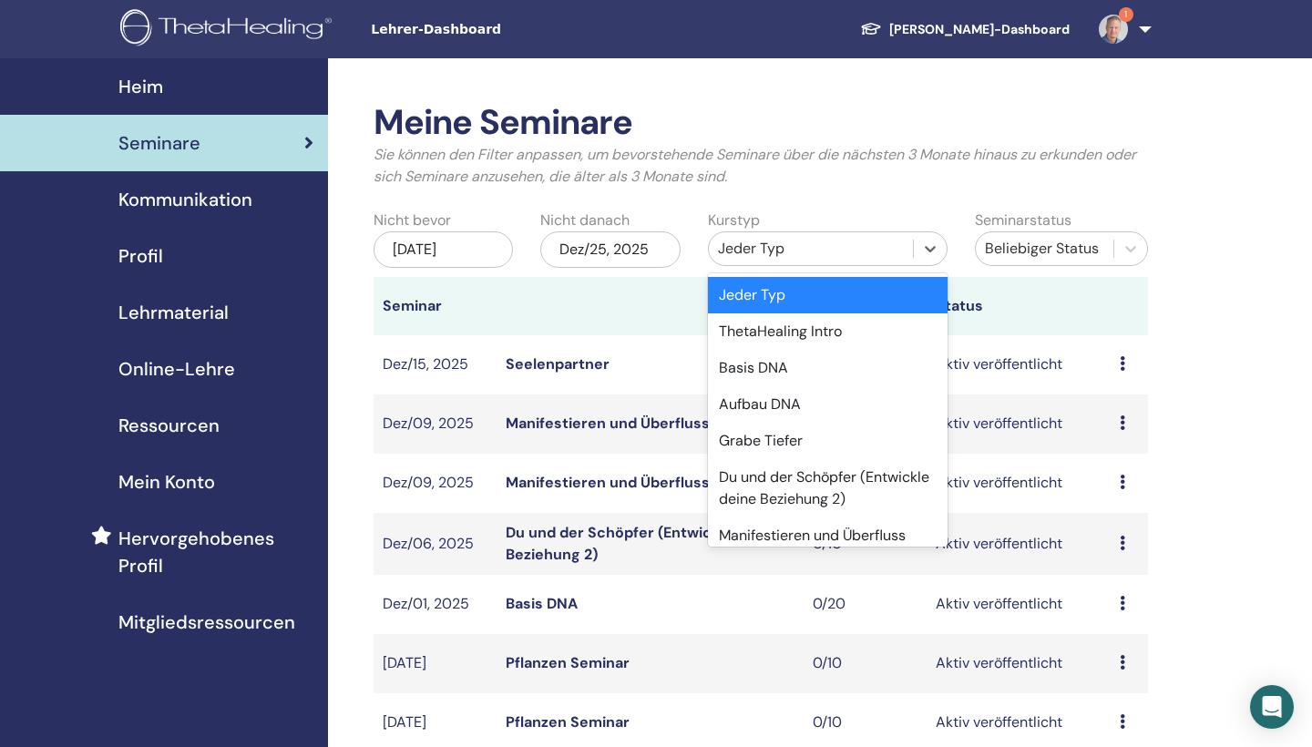
click at [849, 256] on div "Jeder Typ" at bounding box center [811, 249] width 186 height 22
click at [805, 364] on div "Basis DNA" at bounding box center [828, 368] width 240 height 36
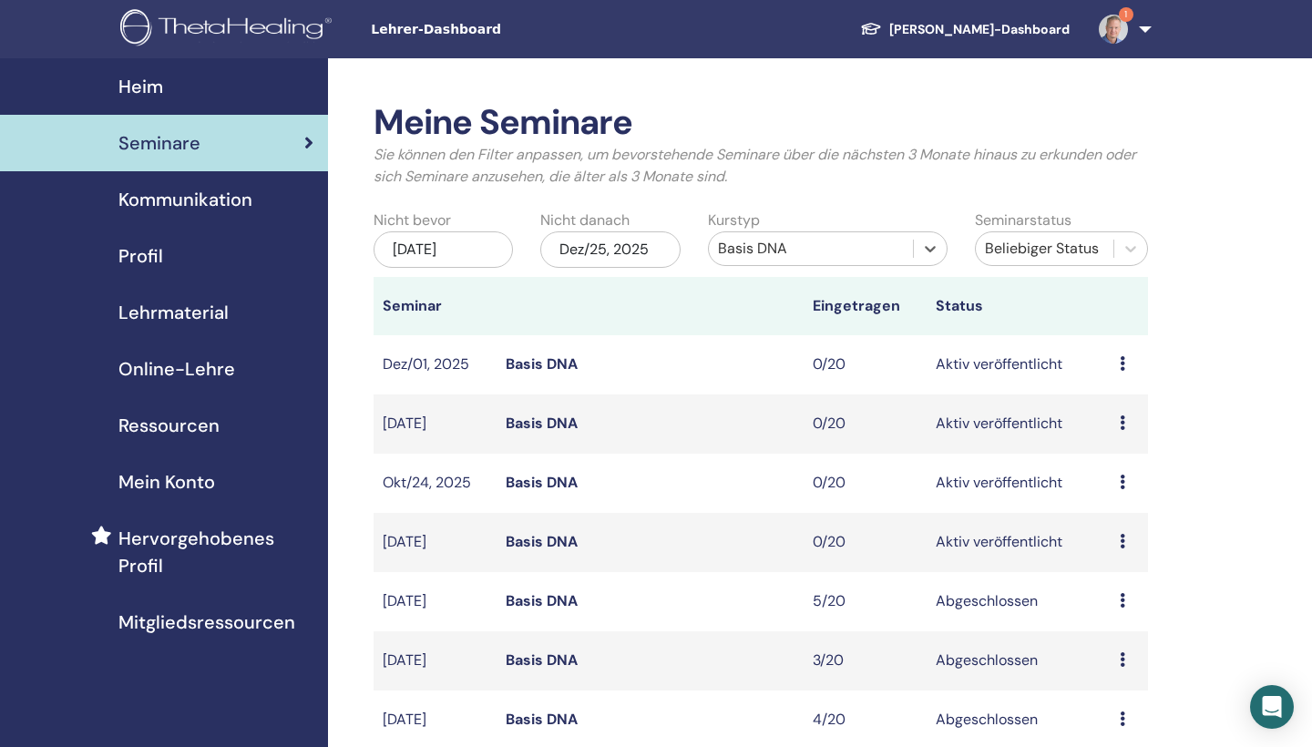
click at [1110, 36] on img at bounding box center [1113, 29] width 29 height 29
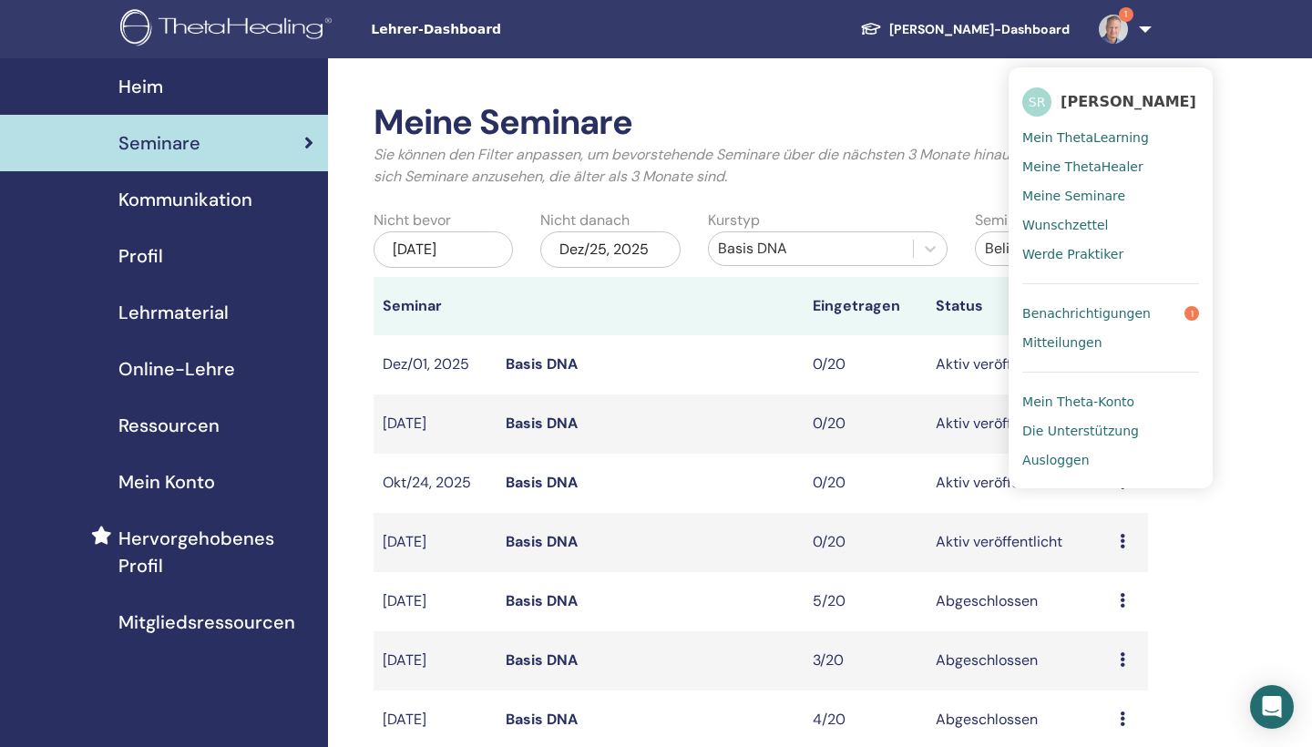
click at [1076, 453] on span "Ausloggen" at bounding box center [1056, 460] width 67 height 16
